Goal: Task Accomplishment & Management: Use online tool/utility

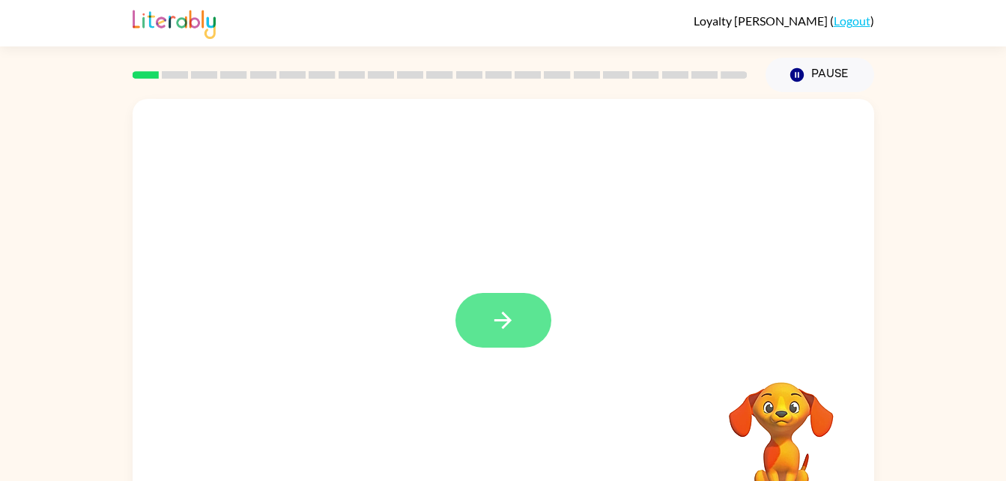
click at [519, 317] on button "button" at bounding box center [504, 320] width 96 height 55
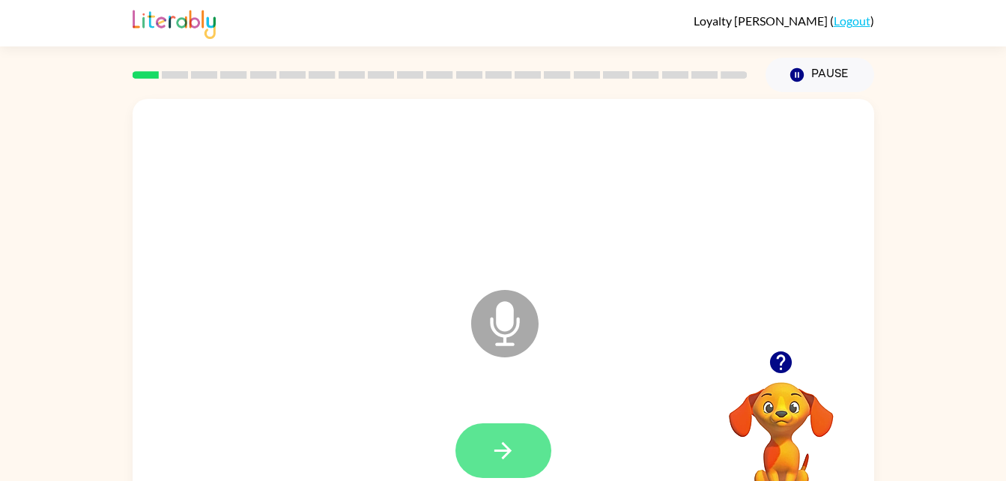
click at [531, 452] on button "button" at bounding box center [504, 450] width 96 height 55
click at [501, 474] on button "button" at bounding box center [504, 450] width 96 height 55
click at [488, 459] on button "button" at bounding box center [504, 450] width 96 height 55
click at [496, 462] on icon "button" at bounding box center [503, 451] width 26 height 26
click at [500, 453] on icon "button" at bounding box center [503, 451] width 26 height 26
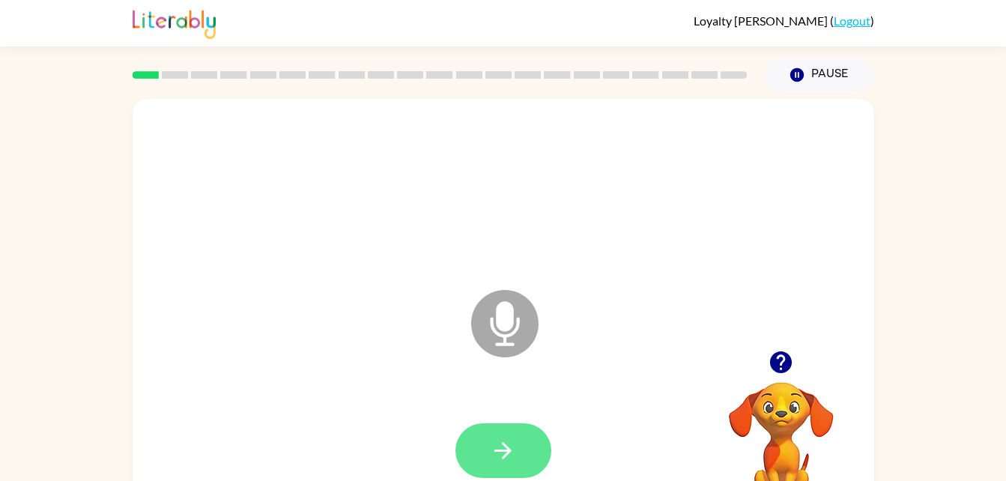
click at [528, 454] on button "button" at bounding box center [504, 450] width 96 height 55
click at [477, 465] on button "button" at bounding box center [504, 450] width 96 height 55
click at [478, 432] on button "button" at bounding box center [504, 450] width 96 height 55
click at [515, 453] on icon "button" at bounding box center [503, 451] width 26 height 26
click at [519, 459] on button "button" at bounding box center [504, 450] width 96 height 55
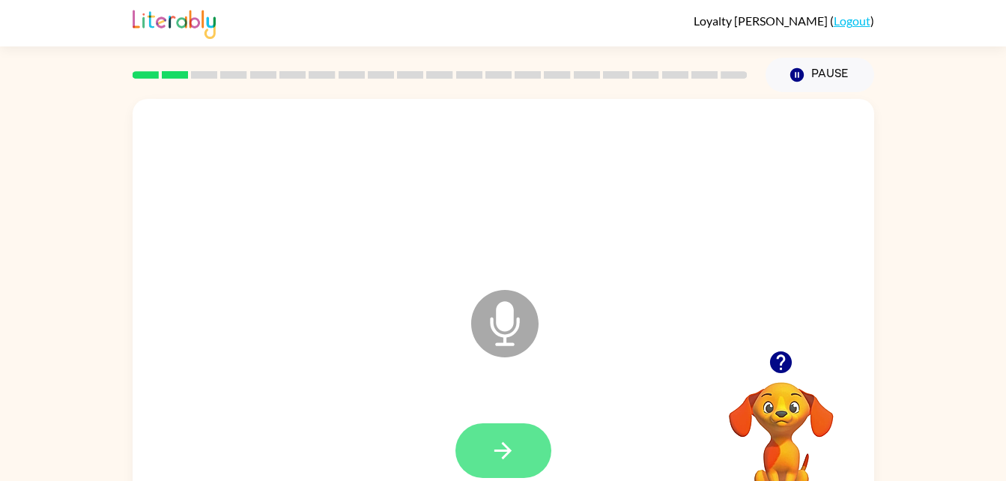
click at [511, 457] on icon "button" at bounding box center [503, 451] width 26 height 26
click at [494, 450] on icon "button" at bounding box center [503, 451] width 26 height 26
click at [519, 451] on button "button" at bounding box center [504, 450] width 96 height 55
click at [519, 452] on button "button" at bounding box center [504, 450] width 96 height 55
click at [513, 444] on icon "button" at bounding box center [503, 451] width 26 height 26
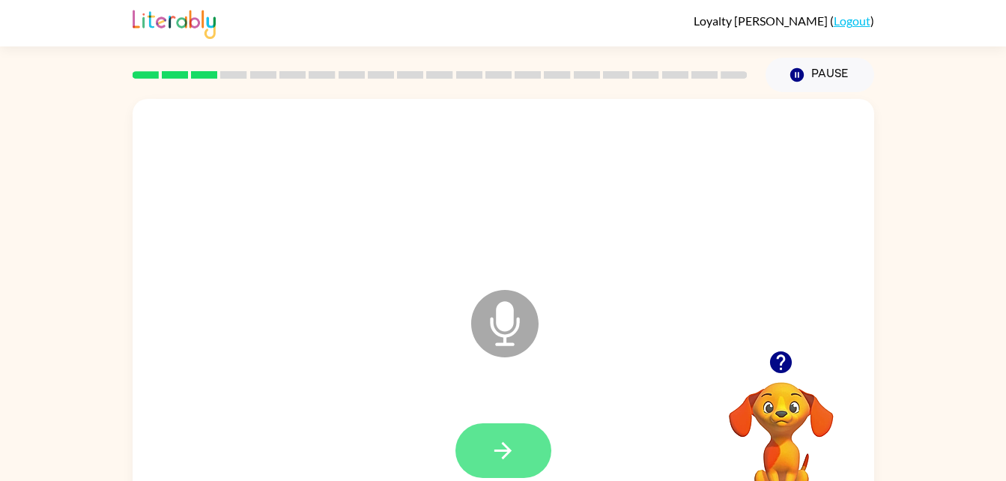
click at [517, 453] on button "button" at bounding box center [504, 450] width 96 height 55
click at [507, 456] on icon "button" at bounding box center [503, 451] width 26 height 26
click at [514, 453] on icon "button" at bounding box center [503, 451] width 26 height 26
click at [490, 475] on button "button" at bounding box center [504, 450] width 96 height 55
click at [507, 452] on icon "button" at bounding box center [503, 451] width 26 height 26
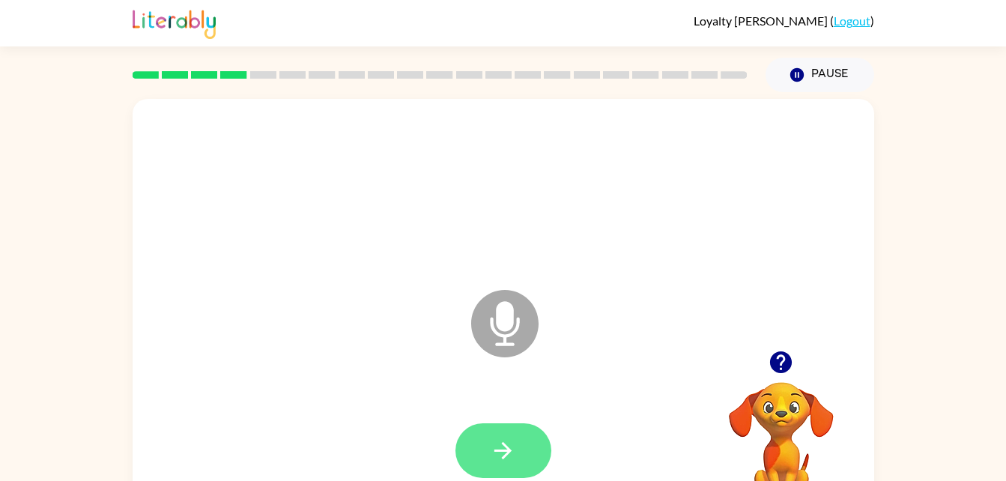
click at [493, 459] on icon "button" at bounding box center [503, 451] width 26 height 26
click at [507, 450] on icon "button" at bounding box center [503, 450] width 17 height 17
click at [524, 454] on button "button" at bounding box center [504, 450] width 96 height 55
click at [499, 463] on icon "button" at bounding box center [503, 451] width 26 height 26
click at [519, 448] on button "button" at bounding box center [504, 450] width 96 height 55
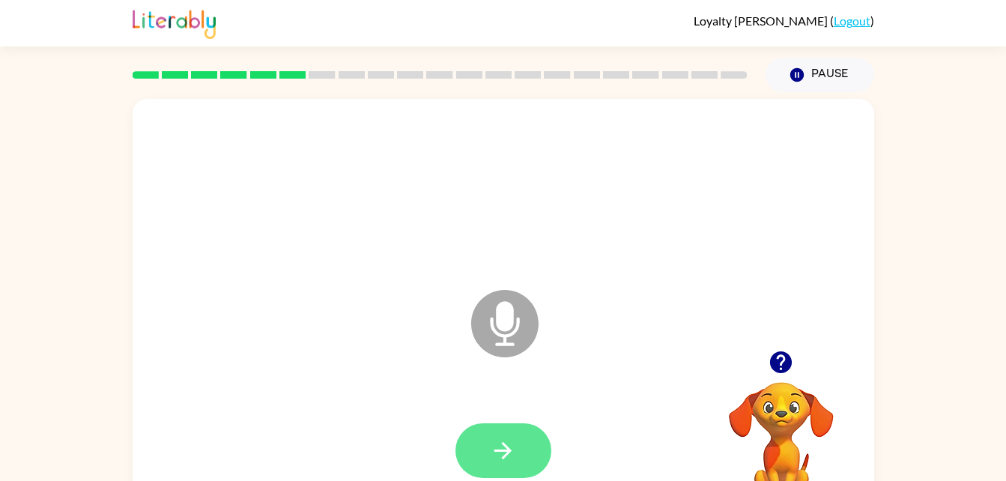
click at [528, 465] on button "button" at bounding box center [504, 450] width 96 height 55
click at [538, 435] on button "button" at bounding box center [504, 450] width 96 height 55
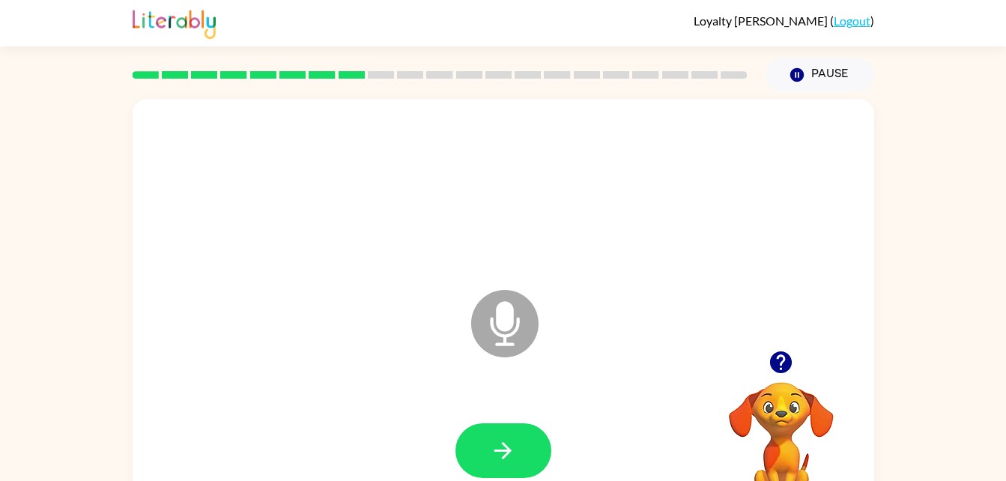
click at [917, 153] on div "Microphone The Microphone is here when it is your turn to talk Your browser mus…" at bounding box center [503, 309] width 1006 height 435
click at [522, 456] on button "button" at bounding box center [504, 450] width 96 height 55
click at [515, 436] on button "button" at bounding box center [504, 450] width 96 height 55
click at [495, 459] on icon "button" at bounding box center [503, 451] width 26 height 26
click at [525, 447] on button "button" at bounding box center [504, 450] width 96 height 55
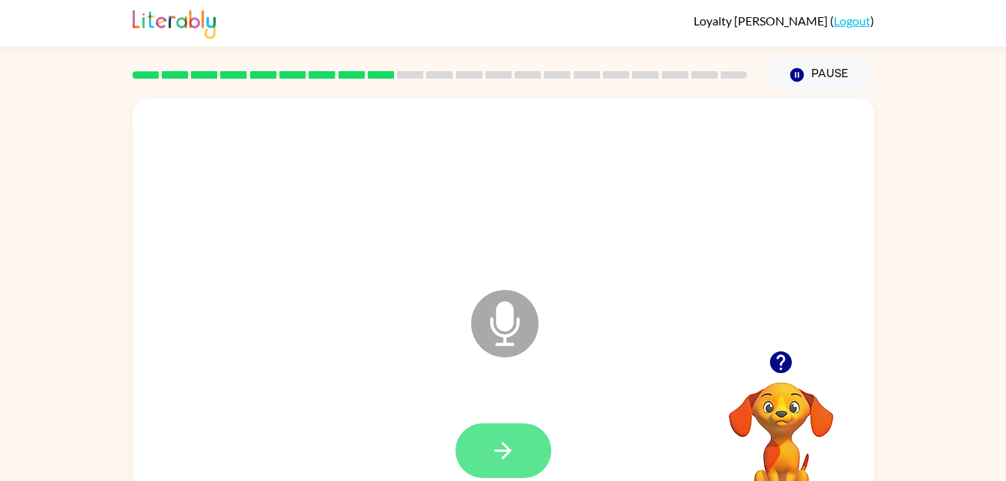
click at [492, 447] on icon "button" at bounding box center [503, 451] width 26 height 26
click at [510, 450] on icon "button" at bounding box center [503, 450] width 17 height 17
click at [510, 442] on icon "button" at bounding box center [503, 451] width 26 height 26
click at [513, 455] on icon "button" at bounding box center [503, 451] width 26 height 26
click at [517, 447] on button "button" at bounding box center [504, 450] width 96 height 55
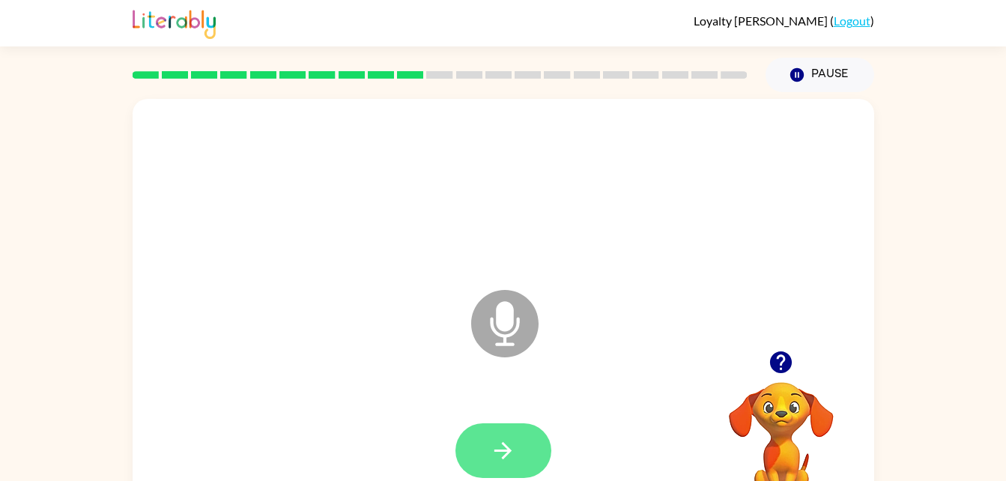
click at [515, 450] on icon "button" at bounding box center [503, 451] width 26 height 26
click at [475, 462] on button "button" at bounding box center [504, 450] width 96 height 55
click at [508, 447] on icon "button" at bounding box center [503, 450] width 17 height 17
click at [498, 453] on icon "button" at bounding box center [503, 451] width 26 height 26
click at [498, 450] on icon "button" at bounding box center [503, 450] width 17 height 17
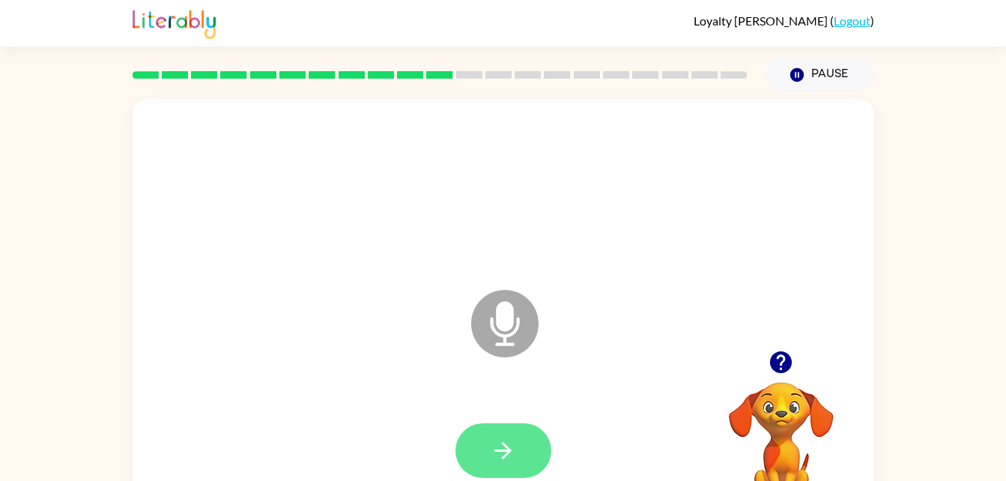
click at [496, 447] on icon "button" at bounding box center [503, 451] width 26 height 26
click at [492, 460] on icon "button" at bounding box center [503, 451] width 26 height 26
click at [495, 446] on icon "button" at bounding box center [503, 451] width 26 height 26
click at [504, 459] on icon "button" at bounding box center [503, 451] width 26 height 26
click at [461, 442] on button "button" at bounding box center [504, 450] width 96 height 55
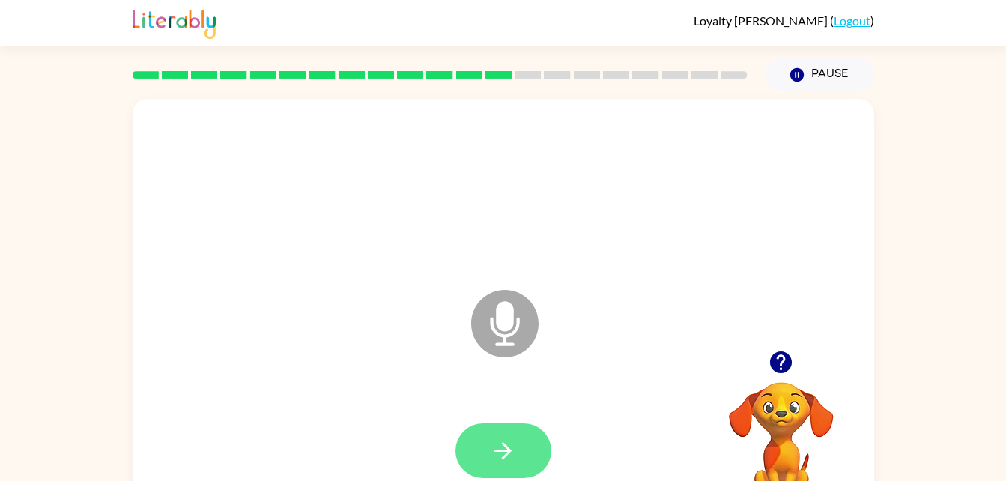
click at [492, 447] on icon "button" at bounding box center [503, 451] width 26 height 26
click at [525, 444] on button "button" at bounding box center [504, 450] width 96 height 55
click at [522, 466] on button "button" at bounding box center [504, 450] width 96 height 55
click at [521, 466] on button "button" at bounding box center [504, 450] width 96 height 55
click at [523, 458] on button "button" at bounding box center [504, 450] width 96 height 55
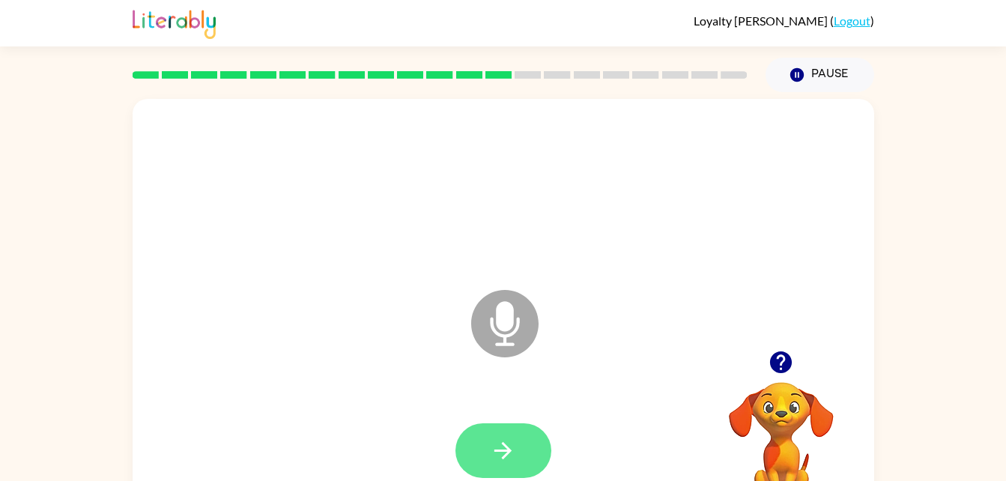
click at [510, 441] on icon "button" at bounding box center [503, 451] width 26 height 26
click at [493, 459] on icon "button" at bounding box center [503, 451] width 26 height 26
click at [501, 441] on icon "button" at bounding box center [503, 451] width 26 height 26
click at [463, 461] on button "button" at bounding box center [504, 450] width 96 height 55
click at [510, 441] on icon "button" at bounding box center [503, 451] width 26 height 26
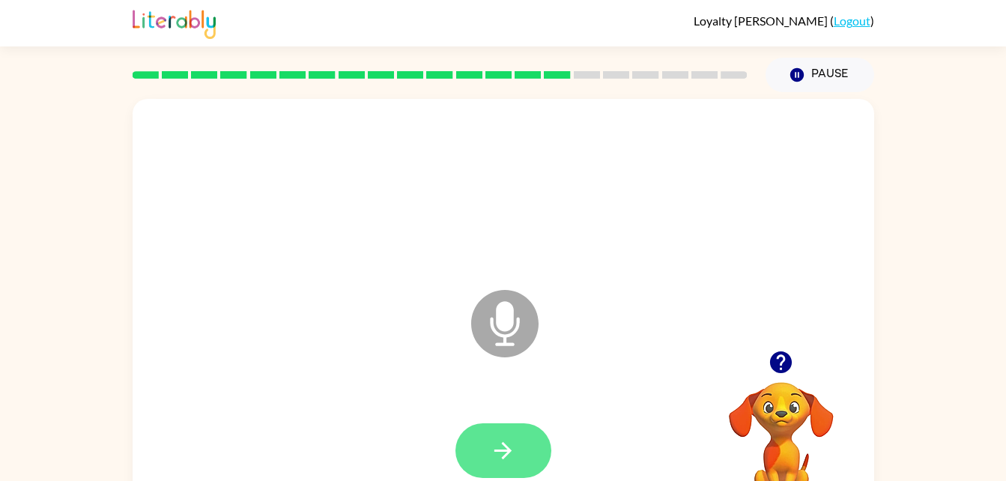
click at [513, 445] on icon "button" at bounding box center [503, 451] width 26 height 26
click at [492, 444] on icon "button" at bounding box center [503, 451] width 26 height 26
click at [502, 450] on icon "button" at bounding box center [503, 450] width 17 height 17
click at [514, 453] on icon "button" at bounding box center [503, 451] width 26 height 26
click at [513, 462] on icon "button" at bounding box center [503, 451] width 26 height 26
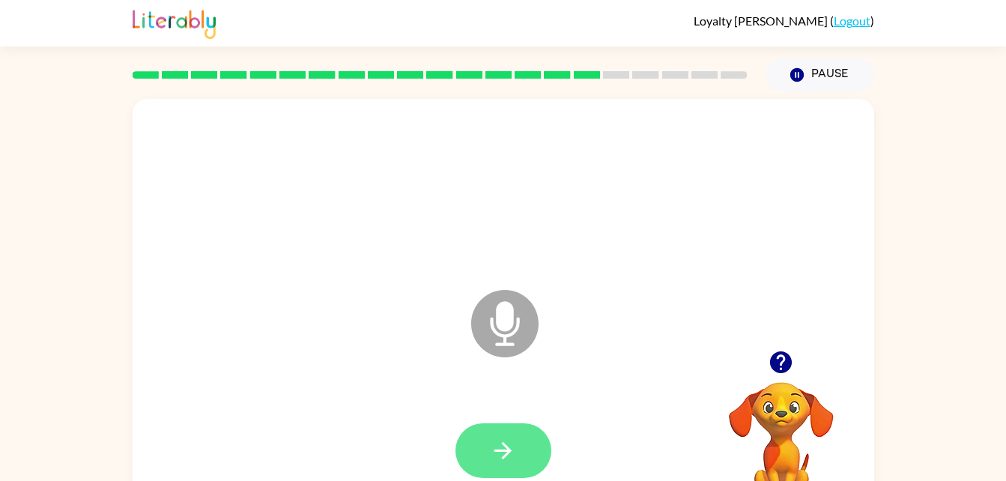
click at [515, 454] on icon "button" at bounding box center [503, 451] width 26 height 26
click at [519, 465] on button "button" at bounding box center [504, 450] width 96 height 55
click at [502, 465] on button "button" at bounding box center [504, 450] width 96 height 55
click at [501, 453] on icon "button" at bounding box center [503, 451] width 26 height 26
click at [490, 432] on button "button" at bounding box center [504, 450] width 96 height 55
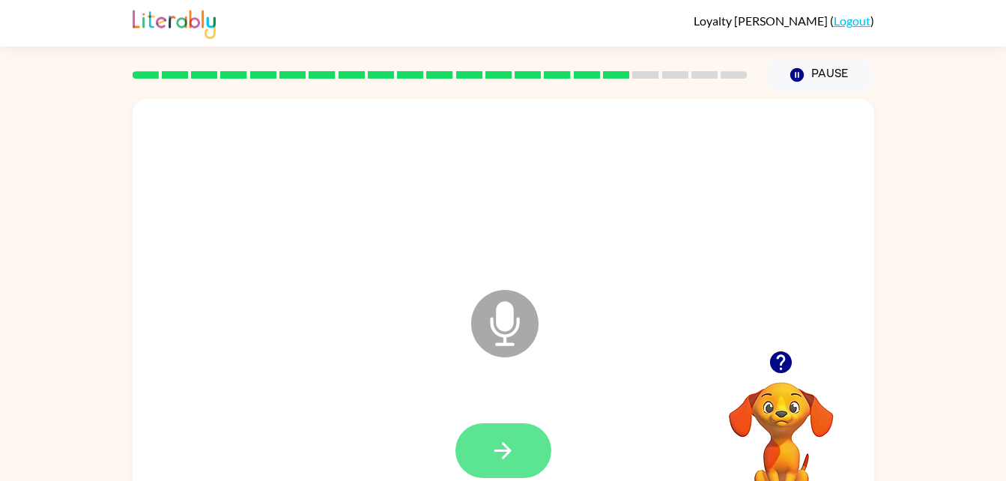
click at [489, 469] on button "button" at bounding box center [504, 450] width 96 height 55
click at [516, 446] on icon "button" at bounding box center [503, 451] width 26 height 26
click at [518, 458] on button "button" at bounding box center [504, 450] width 96 height 55
click at [504, 461] on icon "button" at bounding box center [503, 451] width 26 height 26
click at [502, 444] on icon "button" at bounding box center [503, 451] width 26 height 26
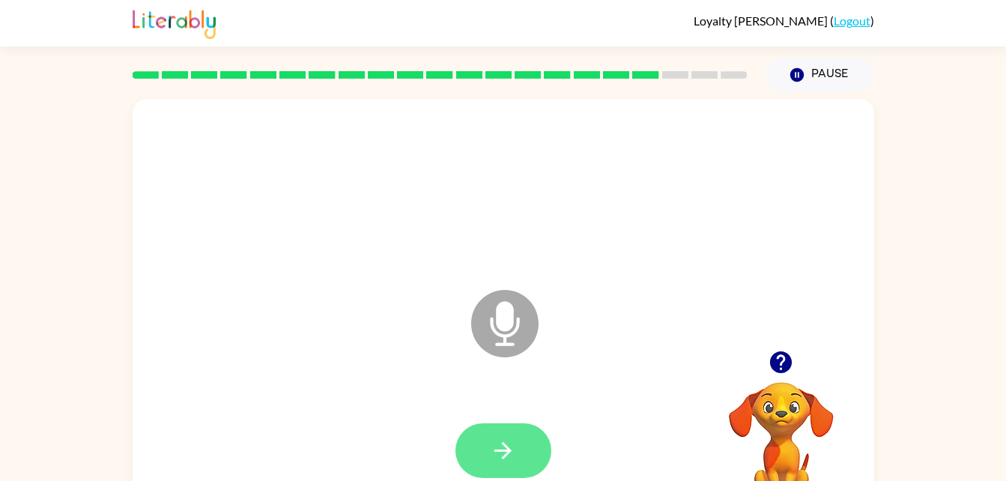
click at [522, 452] on button "button" at bounding box center [504, 450] width 96 height 55
click at [513, 474] on button "button" at bounding box center [504, 450] width 96 height 55
click at [504, 444] on icon "button" at bounding box center [503, 450] width 17 height 17
click at [517, 450] on button "button" at bounding box center [504, 450] width 96 height 55
click at [499, 451] on icon "button" at bounding box center [503, 450] width 17 height 17
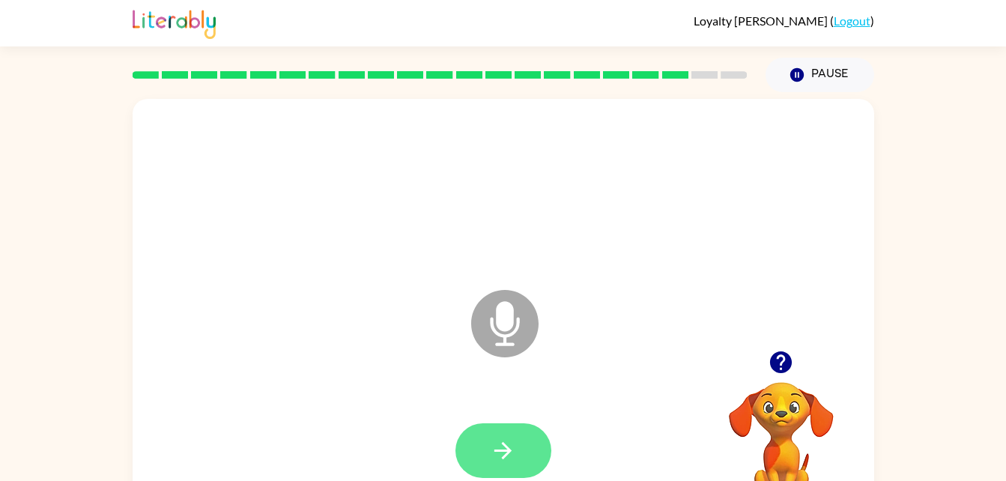
click at [519, 447] on button "button" at bounding box center [504, 450] width 96 height 55
click at [509, 462] on icon "button" at bounding box center [503, 451] width 26 height 26
click at [519, 447] on button "button" at bounding box center [504, 450] width 96 height 55
click at [516, 444] on icon "button" at bounding box center [503, 451] width 26 height 26
click at [502, 460] on icon "button" at bounding box center [503, 451] width 26 height 26
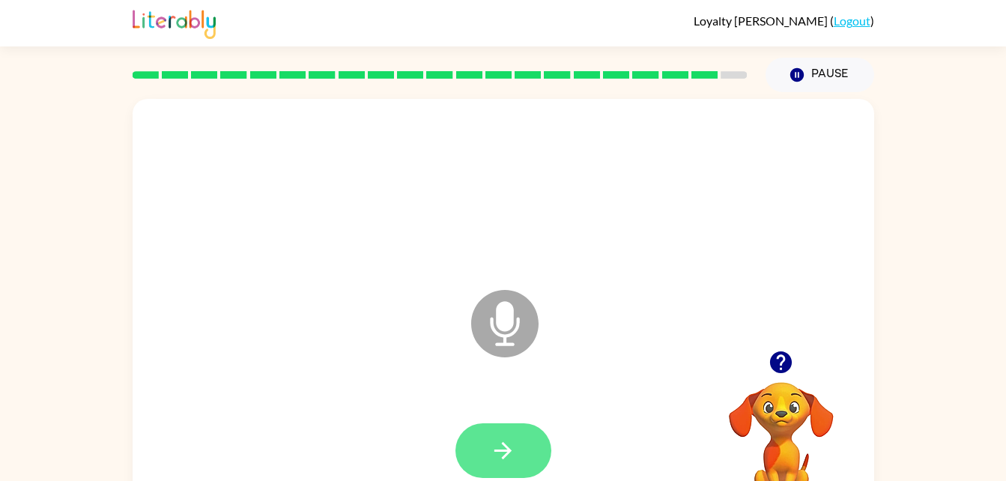
click at [519, 450] on button "button" at bounding box center [504, 450] width 96 height 55
click at [770, 368] on icon "button" at bounding box center [781, 362] width 26 height 26
click at [513, 445] on icon "button" at bounding box center [503, 451] width 26 height 26
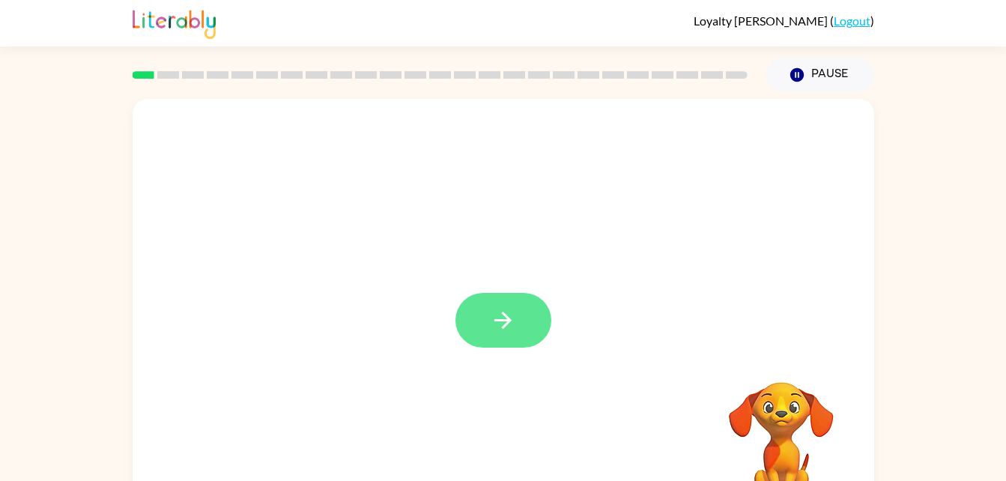
click at [513, 312] on icon "button" at bounding box center [503, 320] width 26 height 26
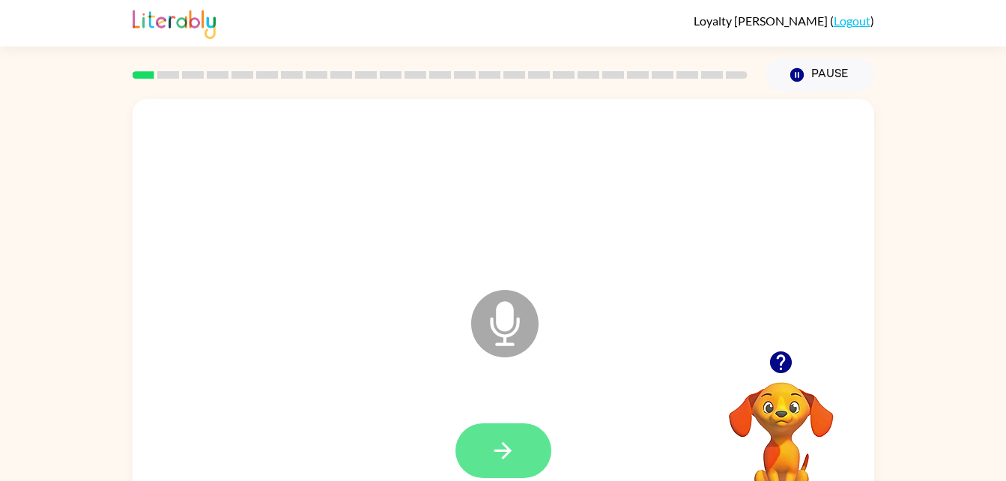
click at [508, 458] on icon "button" at bounding box center [503, 451] width 26 height 26
click at [524, 444] on button "button" at bounding box center [504, 450] width 96 height 55
click at [514, 457] on icon "button" at bounding box center [503, 451] width 26 height 26
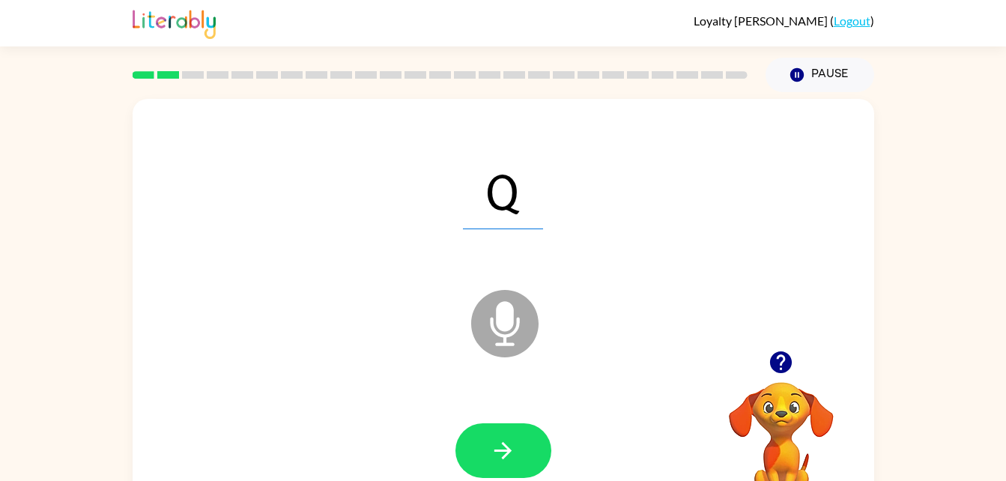
click at [793, 367] on icon "button" at bounding box center [781, 362] width 26 height 26
click at [505, 454] on icon "button" at bounding box center [503, 451] width 26 height 26
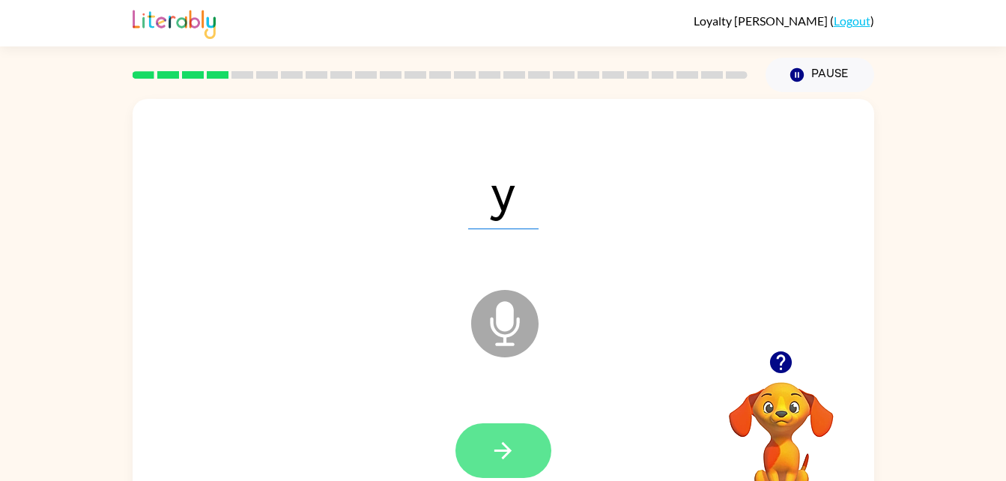
click at [505, 456] on icon "button" at bounding box center [503, 450] width 17 height 17
click at [521, 453] on button "button" at bounding box center [504, 450] width 96 height 55
click at [514, 455] on icon "button" at bounding box center [503, 451] width 26 height 26
click at [499, 460] on icon "button" at bounding box center [503, 451] width 26 height 26
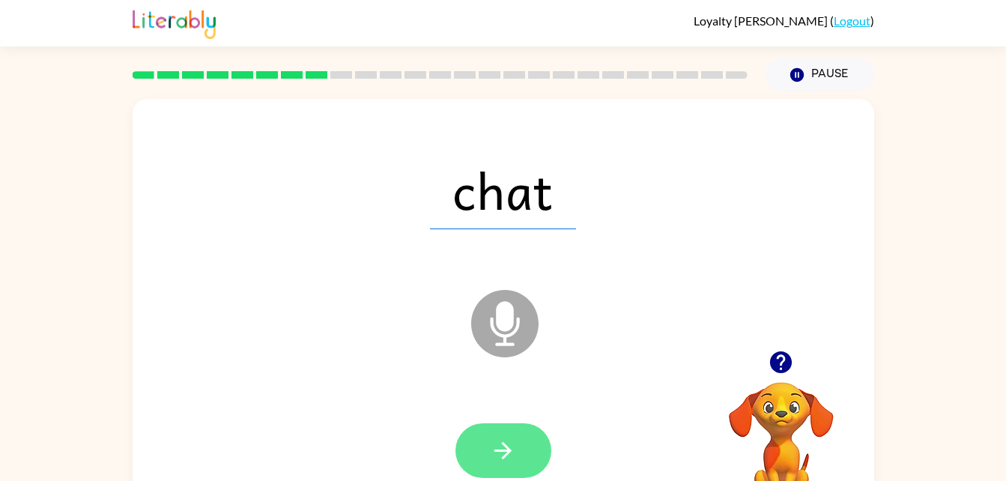
click at [510, 465] on button "button" at bounding box center [504, 450] width 96 height 55
click at [505, 453] on icon "button" at bounding box center [503, 451] width 26 height 26
click at [494, 453] on icon "button" at bounding box center [503, 451] width 26 height 26
click at [496, 450] on icon "button" at bounding box center [503, 450] width 17 height 17
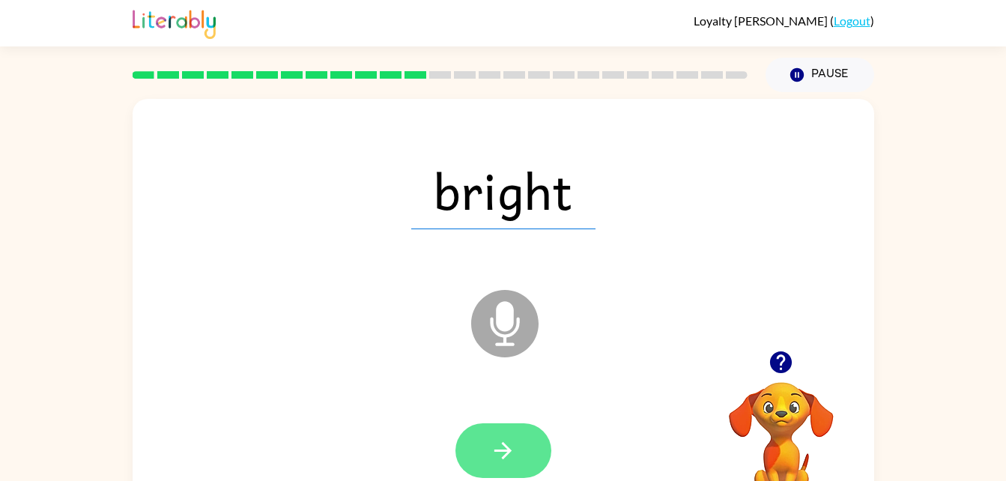
click at [516, 444] on icon "button" at bounding box center [503, 451] width 26 height 26
click at [510, 450] on icon "button" at bounding box center [503, 450] width 17 height 17
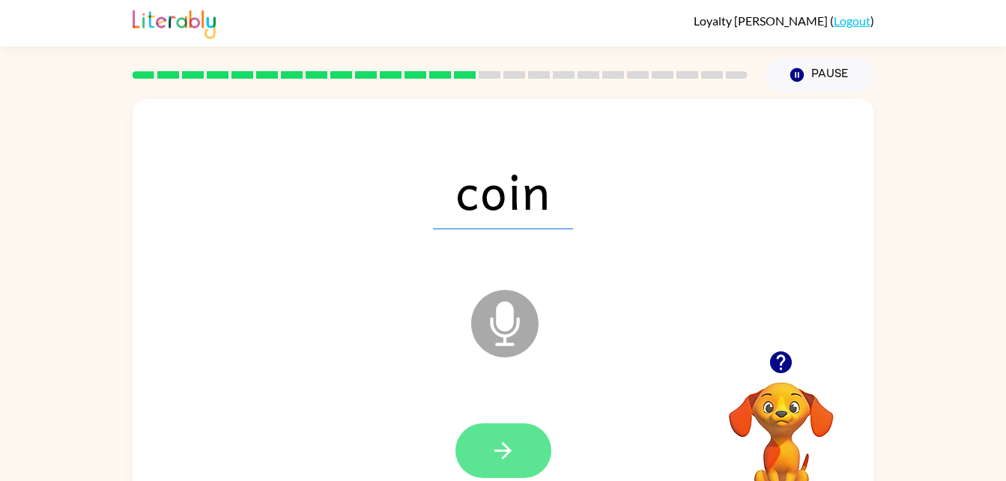
click at [513, 450] on icon "button" at bounding box center [503, 451] width 26 height 26
click at [486, 442] on button "button" at bounding box center [504, 450] width 96 height 55
click at [529, 464] on button "button" at bounding box center [504, 450] width 96 height 55
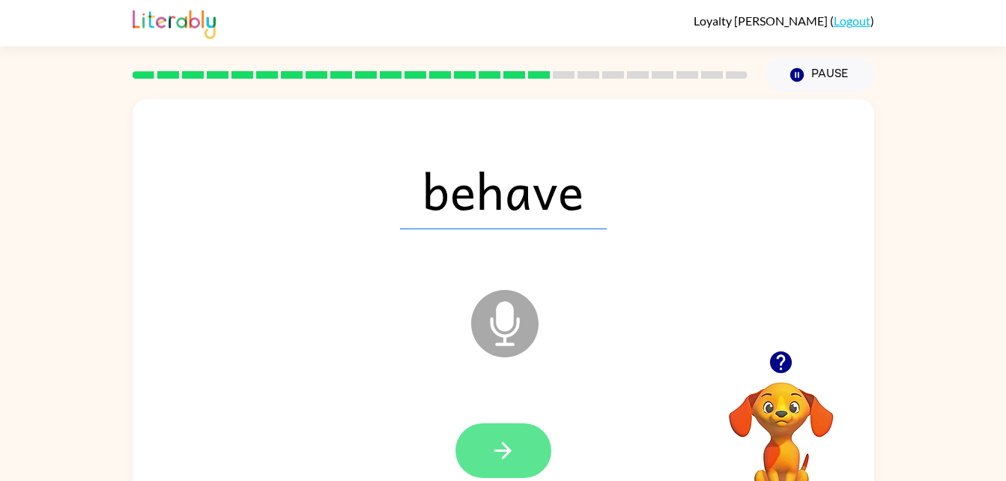
click at [492, 453] on icon "button" at bounding box center [503, 451] width 26 height 26
click at [495, 455] on icon "button" at bounding box center [503, 451] width 26 height 26
click at [501, 454] on icon "button" at bounding box center [503, 451] width 26 height 26
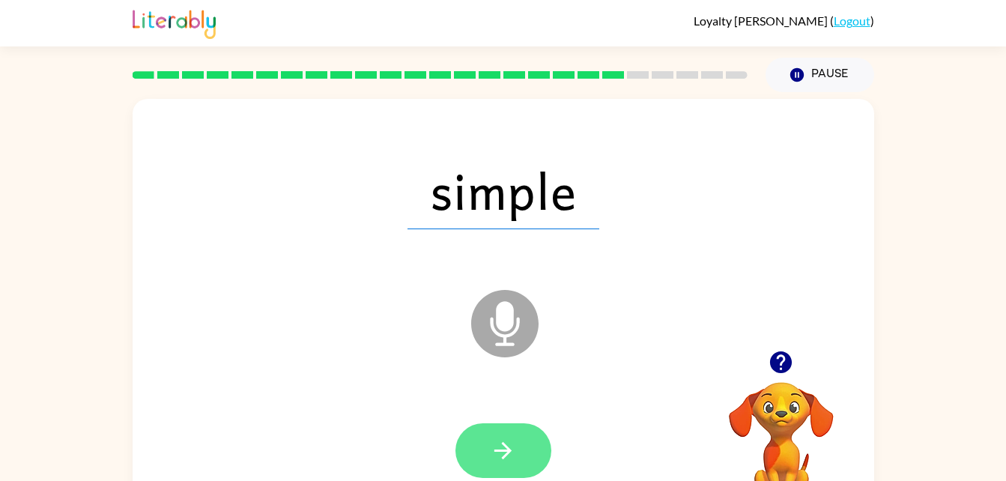
click at [508, 444] on icon "button" at bounding box center [503, 451] width 26 height 26
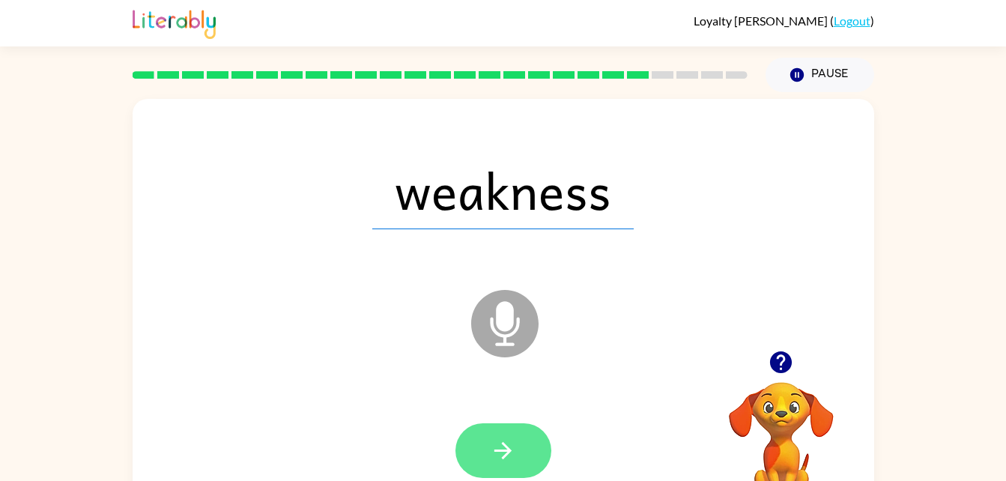
click at [516, 459] on icon "button" at bounding box center [503, 451] width 26 height 26
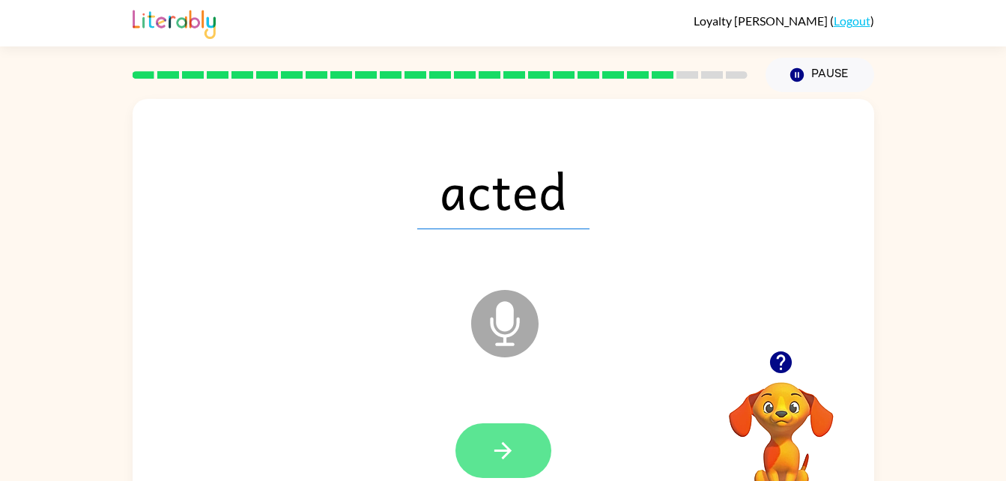
click at [509, 461] on icon "button" at bounding box center [503, 451] width 26 height 26
click at [514, 446] on icon "button" at bounding box center [503, 451] width 26 height 26
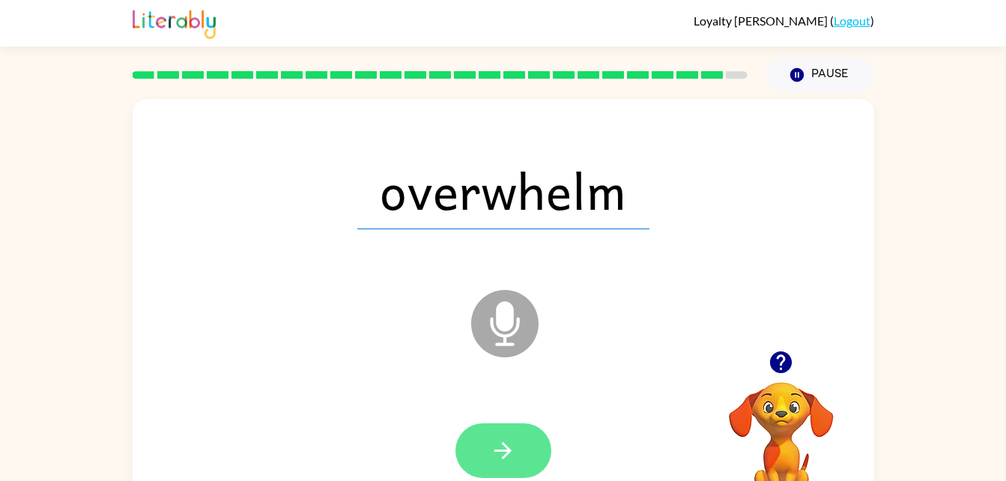
click at [516, 449] on icon "button" at bounding box center [503, 451] width 26 height 26
